Goal: Find contact information: Find contact information

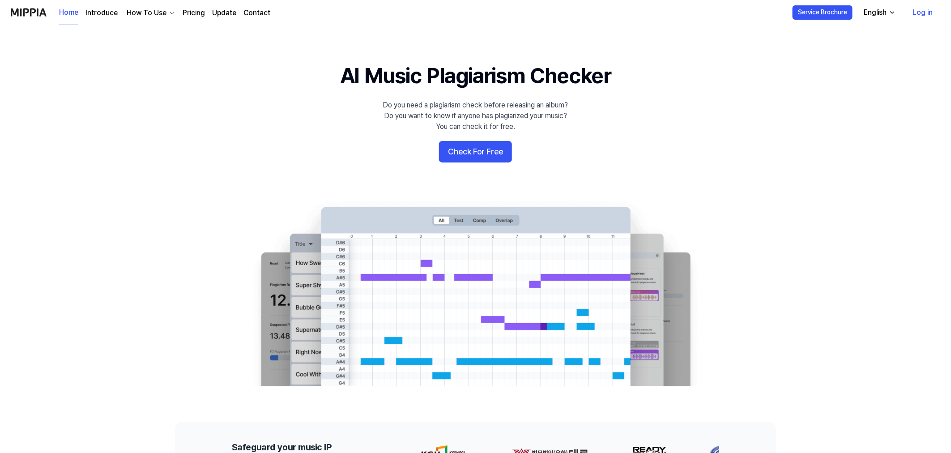
click at [926, 10] on link "Log in" at bounding box center [923, 12] width 34 height 25
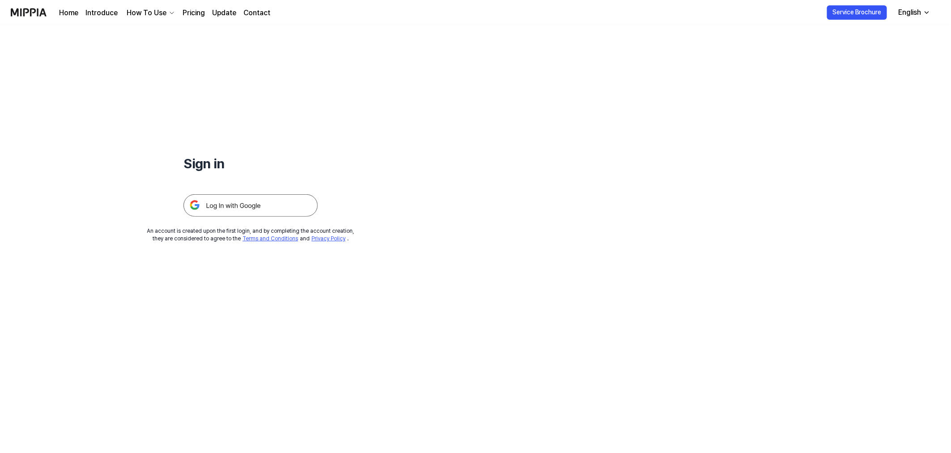
click at [258, 209] on img at bounding box center [250, 205] width 134 height 22
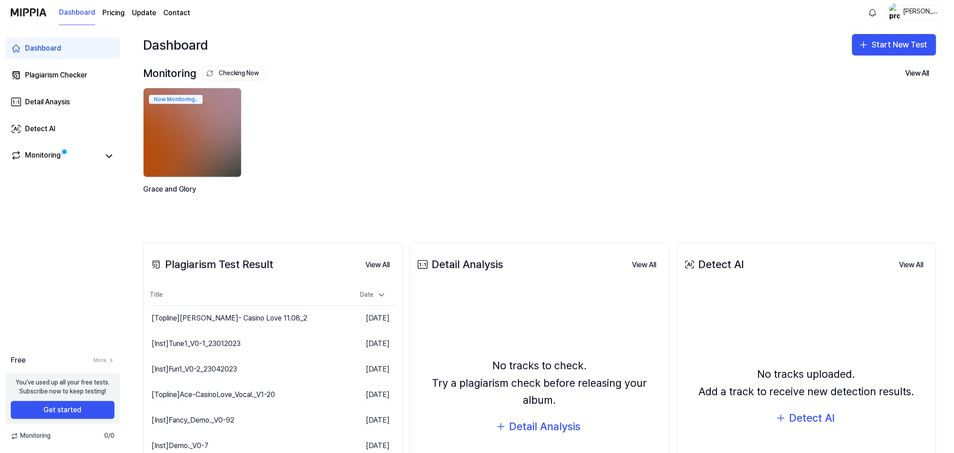
click at [174, 15] on link "Contact" at bounding box center [176, 13] width 27 height 11
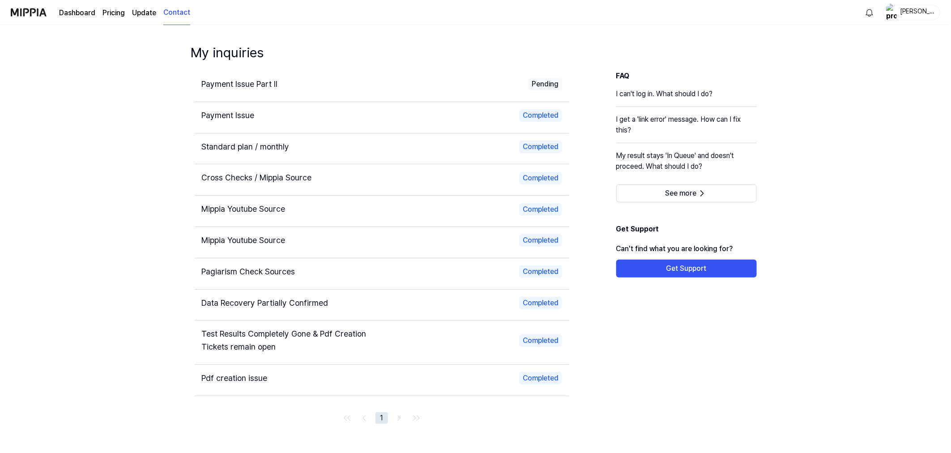
click at [286, 83] on div "Payment Issue Part II" at bounding box center [288, 84] width 172 height 13
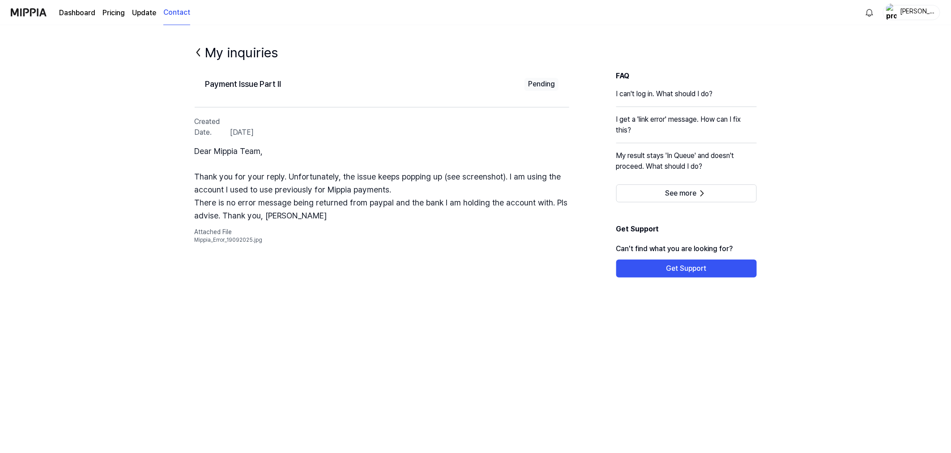
click at [299, 221] on p "Dear Mippia Team, Thank you for your reply. Unfortunately, the issue keeps popp…" at bounding box center [382, 183] width 374 height 77
click at [895, 19] on img "button" at bounding box center [891, 13] width 11 height 18
click at [923, 9] on div "[PERSON_NAME]" at bounding box center [916, 12] width 35 height 10
click at [848, 77] on button "Log out" at bounding box center [899, 78] width 135 height 9
